Goal: Submit feedback/report problem: Leave review/rating

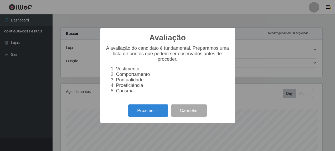
select select "496"
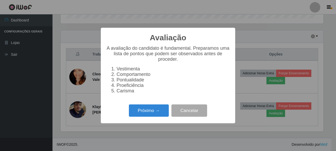
scroll to position [109, 263]
click at [162, 108] on button "Próximo →" at bounding box center [149, 111] width 40 height 12
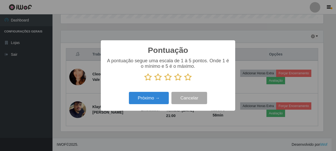
scroll to position [262440, 262286]
click at [191, 77] on icon at bounding box center [187, 78] width 7 height 8
click at [184, 81] on input "radio" at bounding box center [184, 81] width 0 height 0
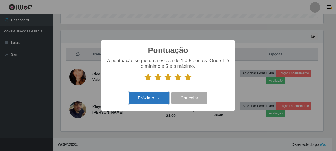
click at [134, 100] on button "Próximo →" at bounding box center [149, 98] width 40 height 12
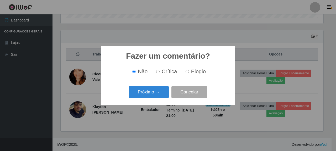
click at [138, 100] on div "Próximo → Cancelar" at bounding box center [168, 92] width 124 height 15
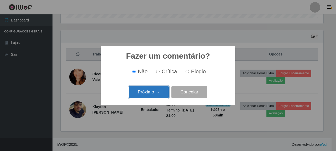
click at [146, 94] on button "Próximo →" at bounding box center [149, 92] width 40 height 12
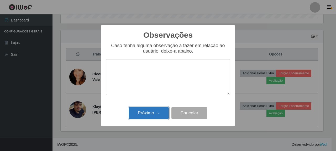
click at [158, 115] on button "Próximo →" at bounding box center [149, 113] width 40 height 12
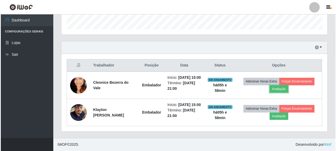
scroll to position [109, 266]
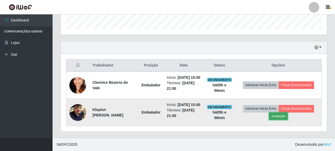
click at [287, 113] on button "Avaliação" at bounding box center [278, 116] width 19 height 7
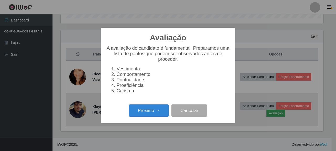
scroll to position [109, 263]
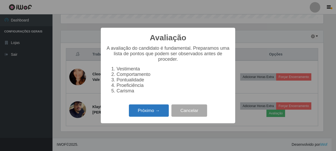
click at [147, 116] on button "Próximo →" at bounding box center [149, 111] width 40 height 12
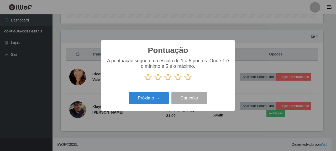
scroll to position [262440, 262286]
click at [191, 76] on icon at bounding box center [187, 78] width 7 height 8
click at [184, 81] on input "radio" at bounding box center [184, 81] width 0 height 0
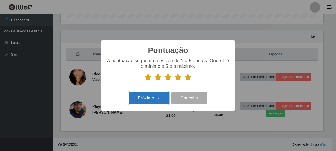
click at [148, 97] on button "Próximo →" at bounding box center [149, 98] width 40 height 12
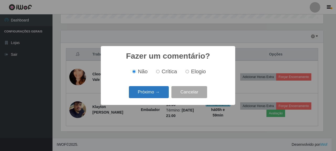
click at [150, 88] on button "Próximo →" at bounding box center [149, 92] width 40 height 12
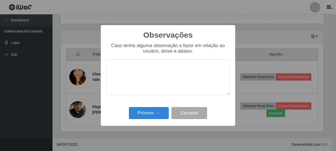
click at [154, 121] on div "Próximo → Cancelar" at bounding box center [168, 113] width 124 height 15
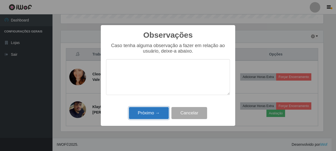
click at [153, 115] on button "Próximo →" at bounding box center [149, 113] width 40 height 12
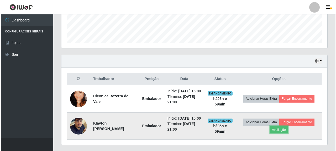
scroll to position [169, 0]
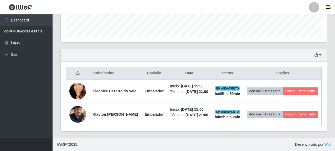
click at [276, 62] on div "Trabalhador Posição Data Status Opções Cleonice Bezerra do Vale Embalador Iníci…" at bounding box center [194, 97] width 266 height 70
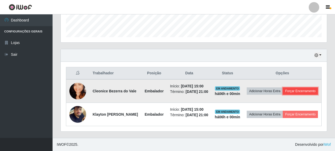
click at [288, 88] on button "Forçar Encerramento" at bounding box center [300, 91] width 35 height 7
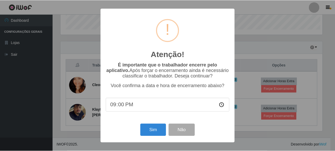
scroll to position [109, 263]
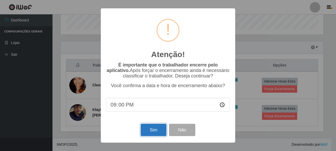
click at [152, 129] on button "Sim" at bounding box center [153, 130] width 25 height 12
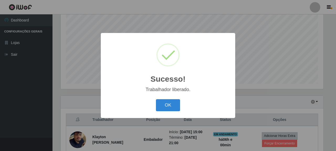
click at [155, 103] on div "OK Cancel" at bounding box center [168, 105] width 124 height 15
click at [160, 103] on button "OK" at bounding box center [168, 106] width 24 height 12
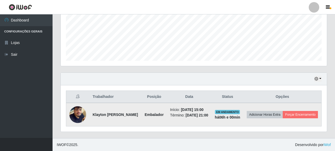
scroll to position [130, 0]
click at [288, 118] on button "Forçar Encerramento" at bounding box center [300, 114] width 35 height 7
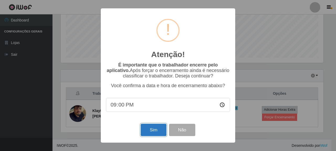
click at [144, 132] on button "Sim" at bounding box center [153, 130] width 25 height 12
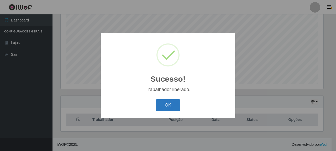
click at [166, 105] on button "OK" at bounding box center [168, 106] width 24 height 12
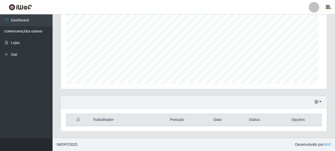
scroll to position [109, 266]
click at [318, 103] on button "button" at bounding box center [317, 102] width 7 height 6
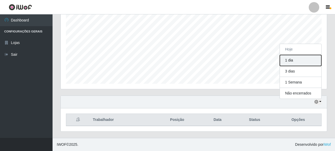
click at [297, 63] on button "1 dia" at bounding box center [300, 60] width 41 height 11
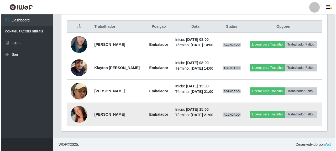
scroll to position [213, 0]
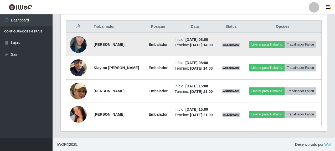
click at [77, 30] on img at bounding box center [78, 45] width 17 height 30
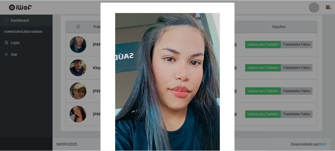
scroll to position [109, 263]
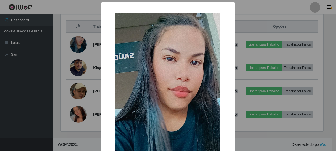
click at [24, 100] on div "× OK Cancel" at bounding box center [168, 75] width 336 height 151
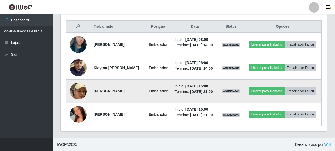
scroll to position [109, 266]
click at [74, 85] on img at bounding box center [78, 92] width 17 height 44
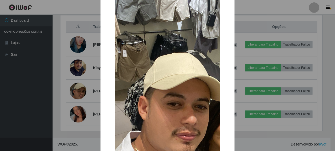
scroll to position [105, 0]
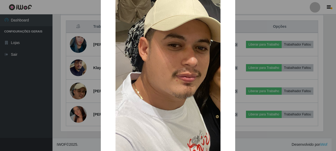
click at [39, 95] on div "× OK Cancel" at bounding box center [168, 75] width 336 height 151
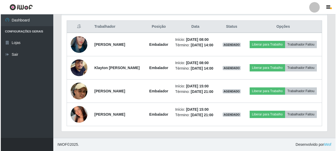
scroll to position [0, 0]
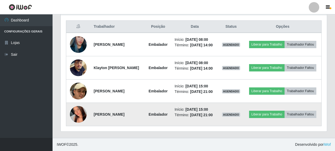
click at [79, 111] on img at bounding box center [78, 115] width 17 height 38
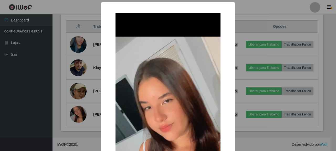
click at [48, 112] on div "× OK Cancel" at bounding box center [168, 75] width 336 height 151
